Goal: Navigation & Orientation: Find specific page/section

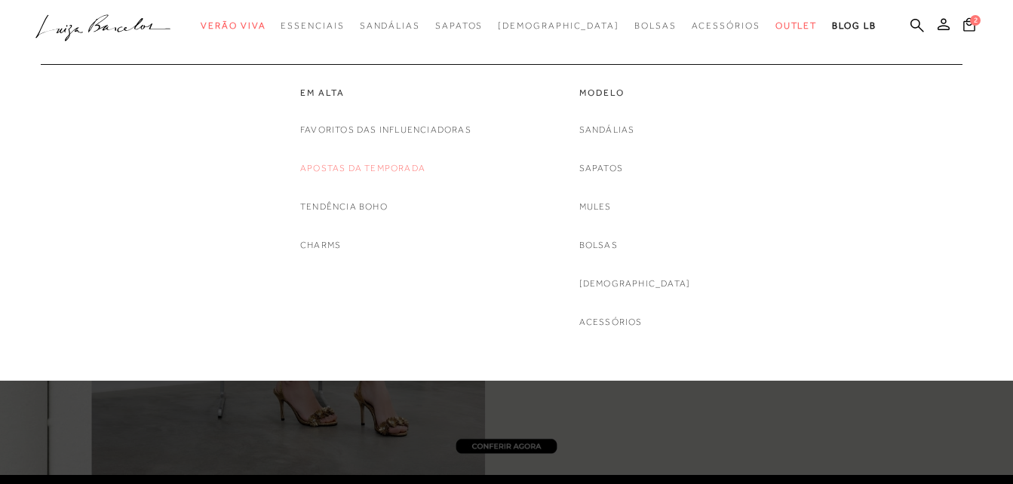
click at [413, 167] on link "Apostas da Temporada" at bounding box center [362, 169] width 125 height 16
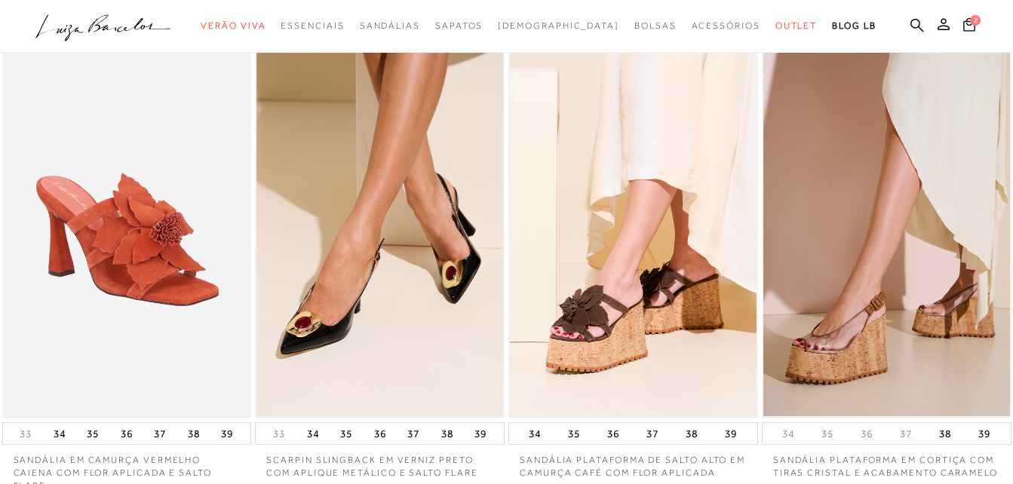
scroll to position [528, 0]
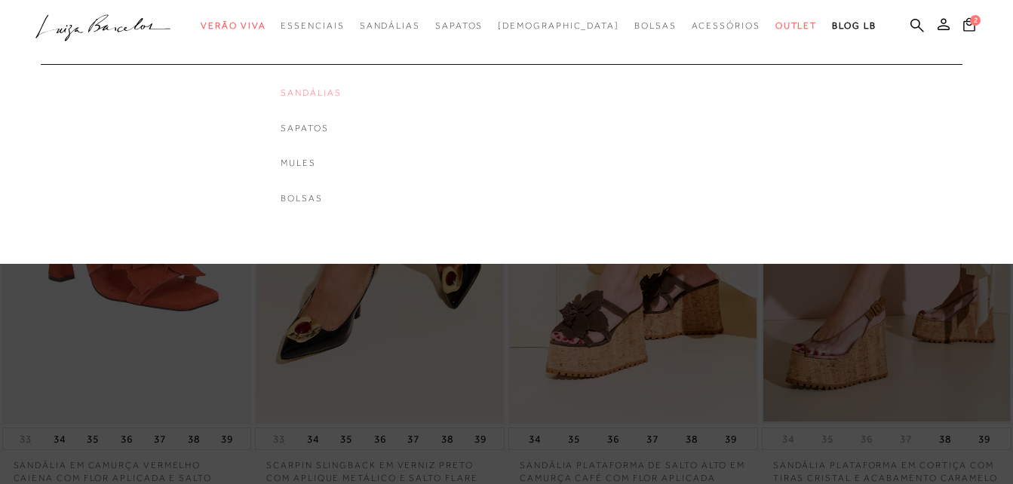
click at [341, 95] on link "Sandálias" at bounding box center [310, 93] width 60 height 13
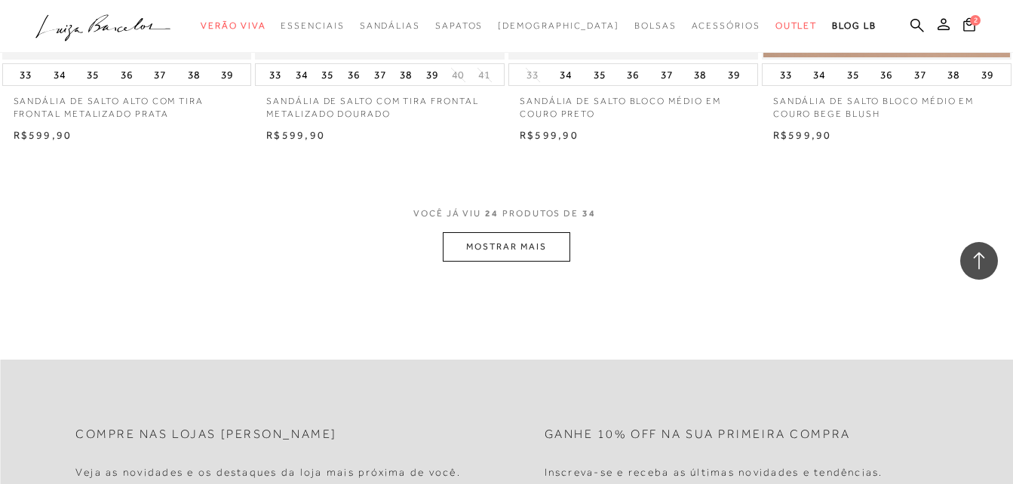
scroll to position [2789, 0]
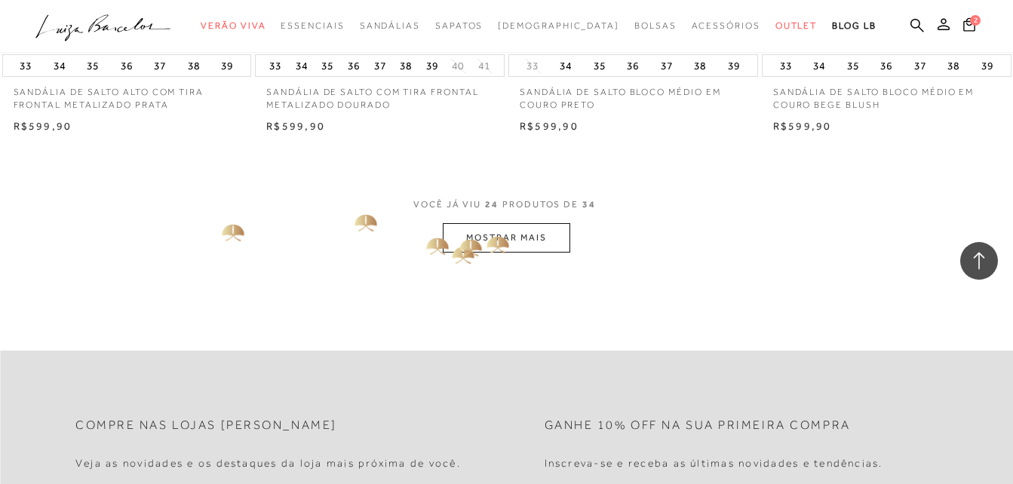
click at [495, 228] on button "MOSTRAR MAIS" at bounding box center [506, 237] width 127 height 29
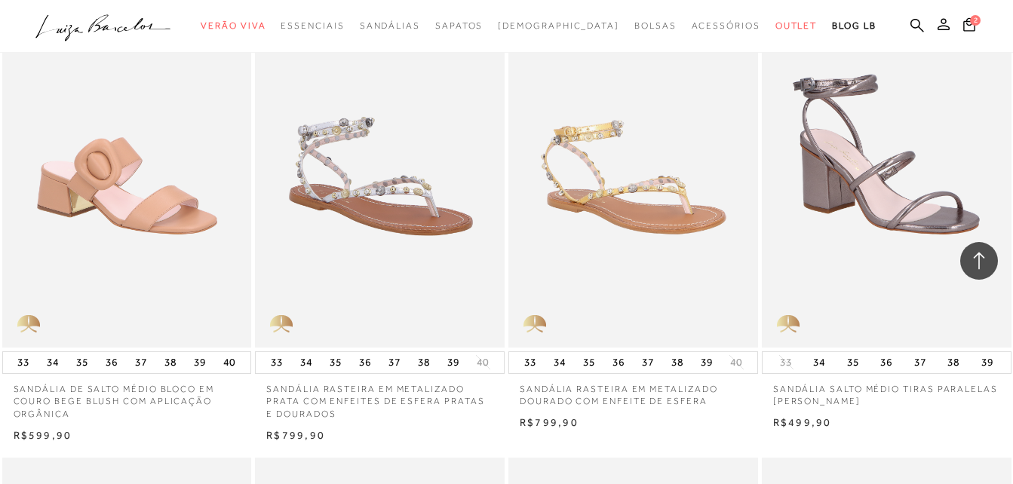
scroll to position [2940, 0]
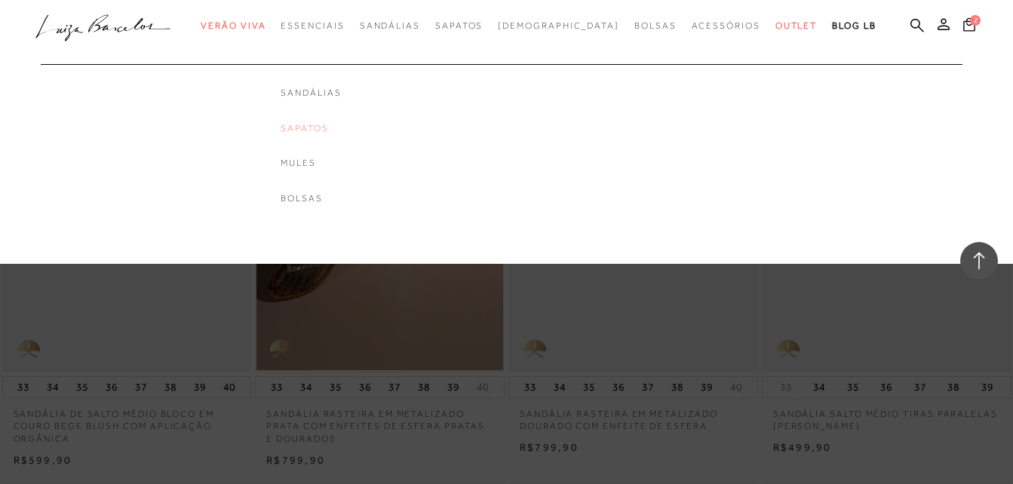
click at [339, 132] on link "Sapatos" at bounding box center [310, 128] width 60 height 13
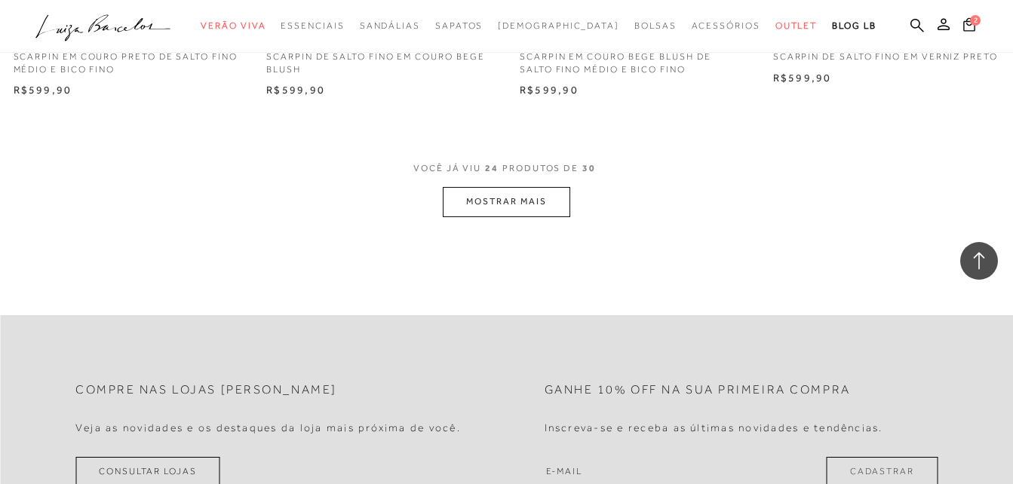
scroll to position [2865, 0]
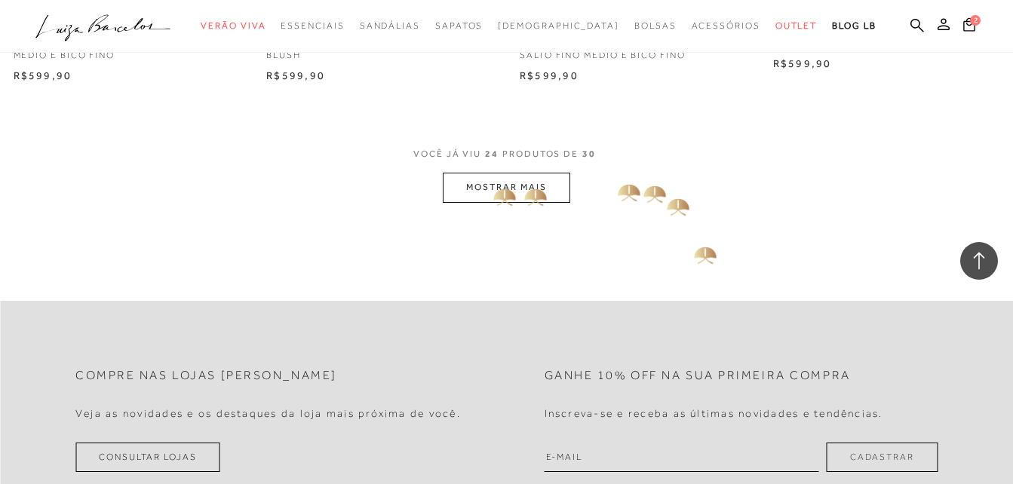
click at [498, 179] on button "MOSTRAR MAIS" at bounding box center [506, 187] width 127 height 29
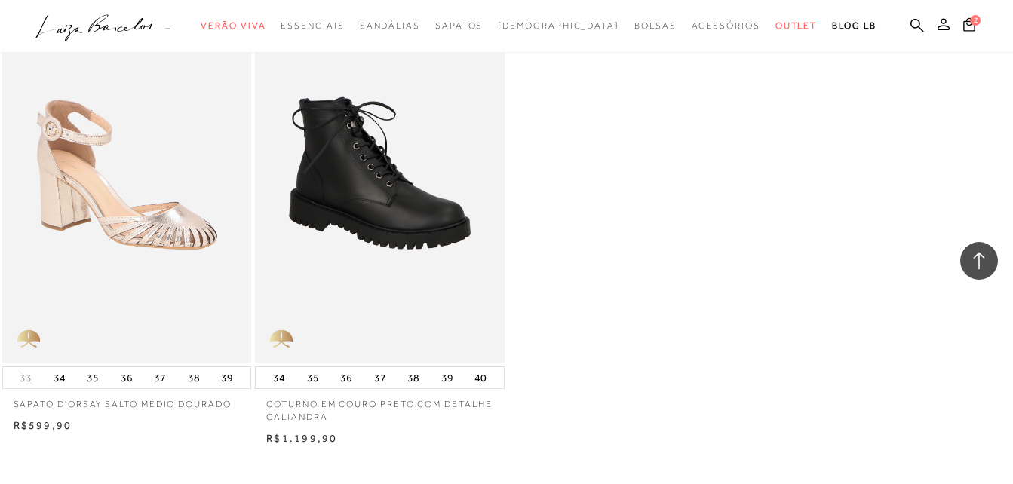
scroll to position [3468, 0]
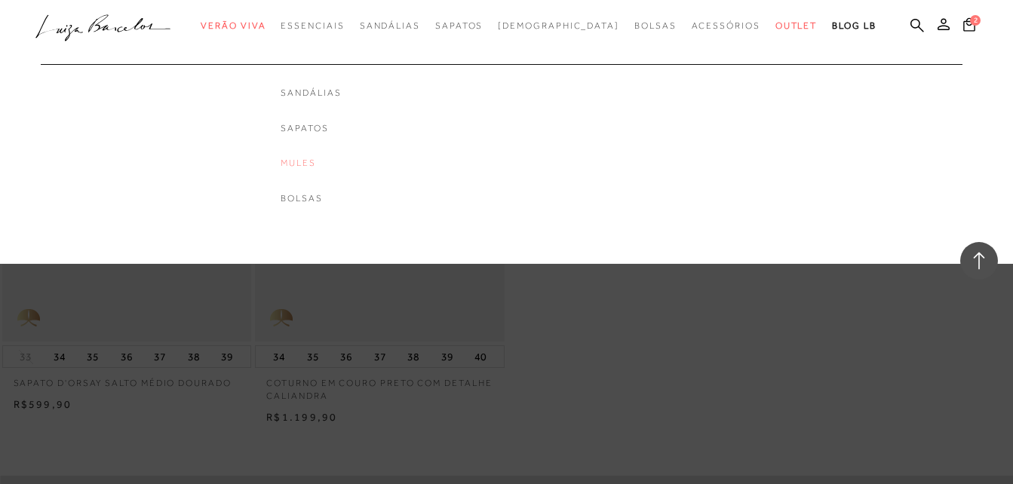
click at [332, 166] on link "Mules" at bounding box center [310, 163] width 60 height 13
